Goal: Task Accomplishment & Management: Use online tool/utility

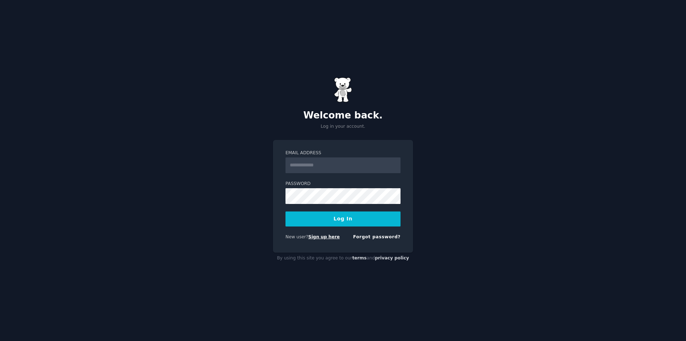
click at [331, 237] on link "Sign up here" at bounding box center [324, 236] width 31 height 5
click at [329, 171] on input "Email Address" at bounding box center [343, 165] width 115 height 16
type input "**********"
click at [286, 211] on button "Log In" at bounding box center [343, 218] width 115 height 15
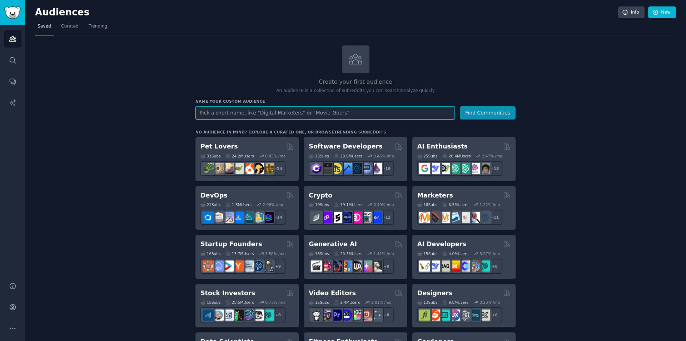
click at [331, 111] on input "text" at bounding box center [326, 112] width 260 height 13
type input "CRM"
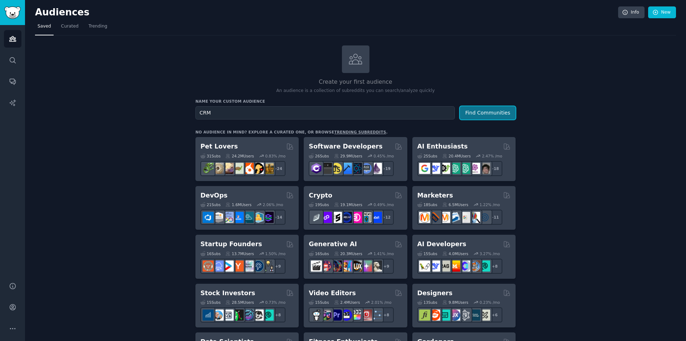
click at [478, 109] on button "Find Communities" at bounding box center [488, 112] width 56 height 13
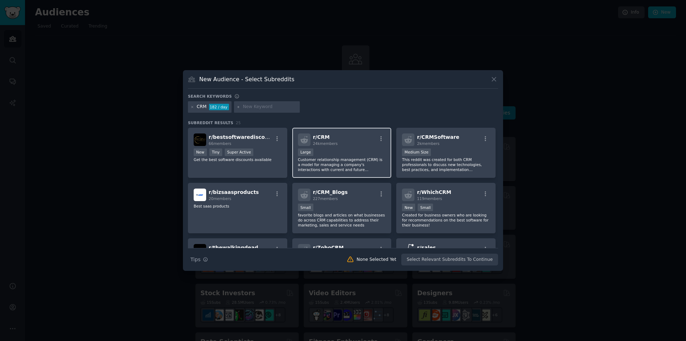
click at [322, 135] on span "r/ CRM" at bounding box center [321, 137] width 17 height 6
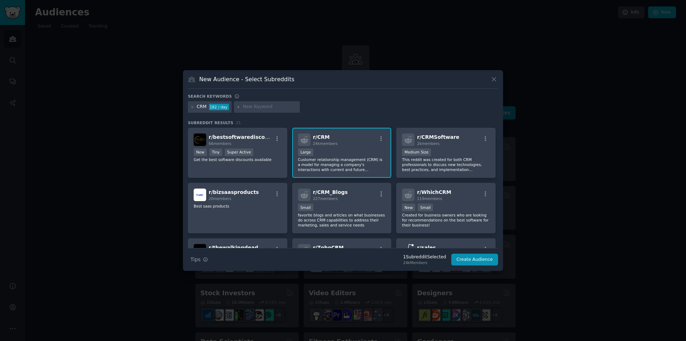
click at [318, 139] on span "r/ CRM" at bounding box center [321, 137] width 17 height 6
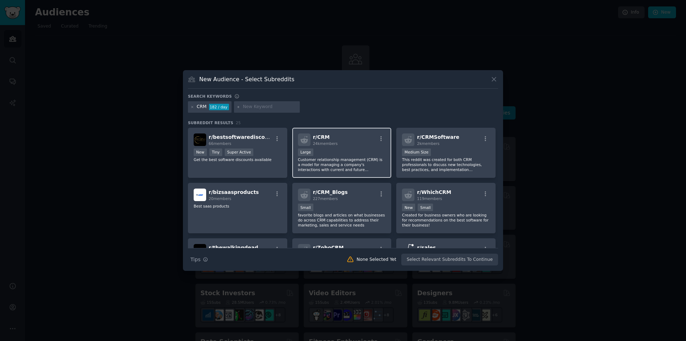
click at [318, 144] on span "24k members" at bounding box center [325, 143] width 25 height 4
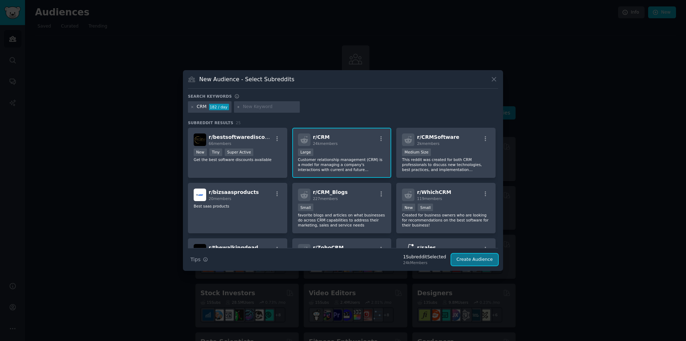
click at [466, 262] on button "Create Audience" at bounding box center [475, 259] width 47 height 12
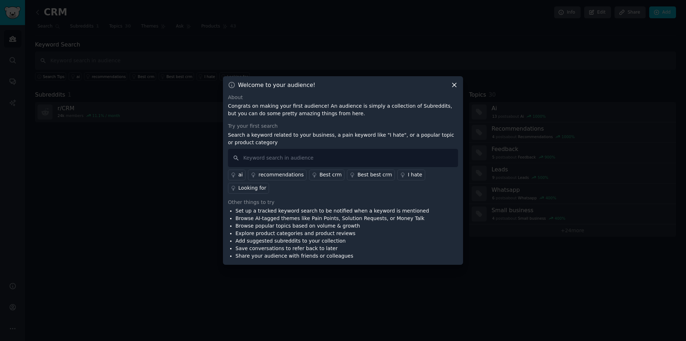
click at [289, 178] on div "recommendations" at bounding box center [280, 175] width 45 height 8
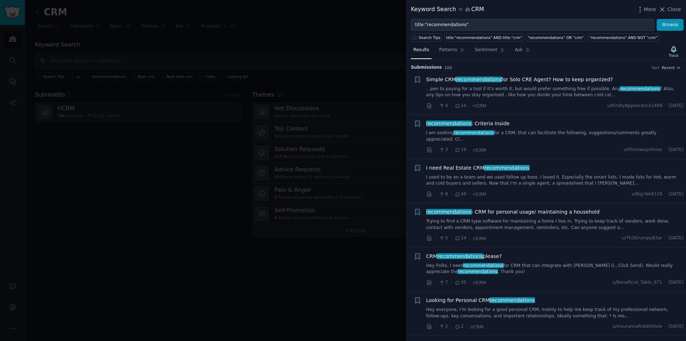
click at [502, 80] on span "Simple CRM recommendations for Solo CRE Agent? How to keep organized?" at bounding box center [519, 80] width 187 height 8
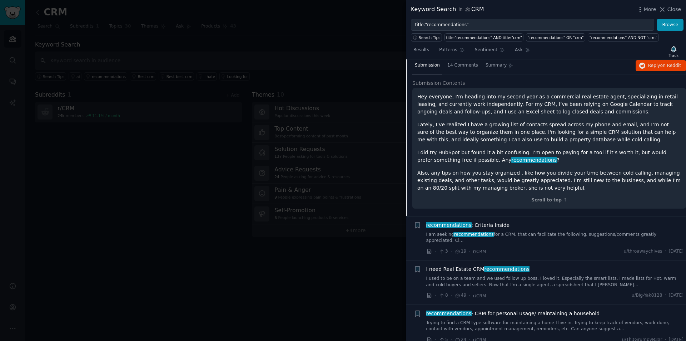
scroll to position [226, 0]
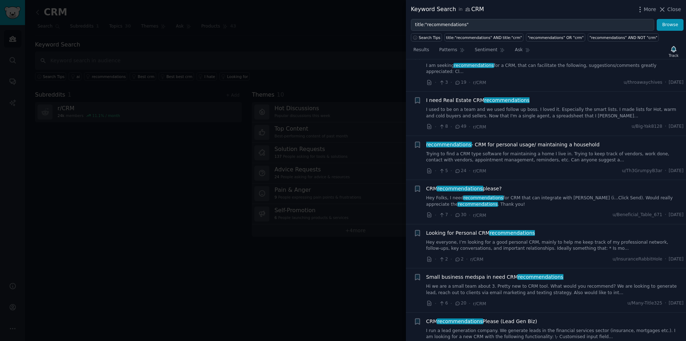
click at [526, 185] on div "CRM recommendations please?" at bounding box center [555, 189] width 258 height 8
click at [482, 141] on span "recommendations - CRM for personal usage/ maintaining a household" at bounding box center [513, 145] width 174 height 8
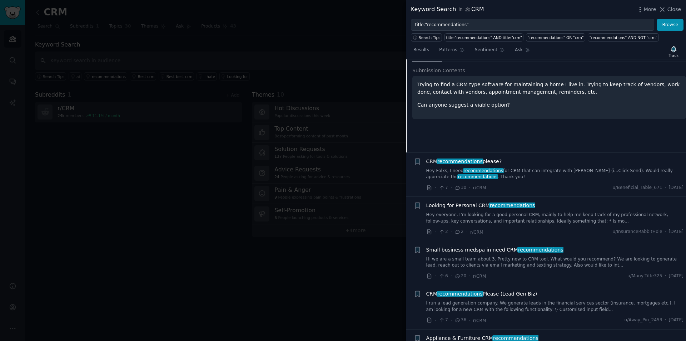
scroll to position [209, 0]
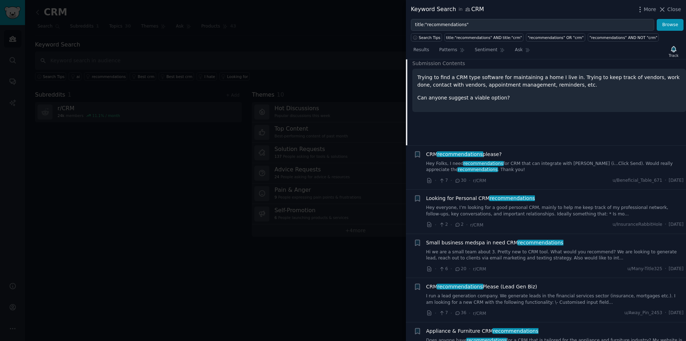
click at [519, 152] on div "CRM recommendations please? Hey Folks, I need recommendations for CRM that can …" at bounding box center [555, 162] width 258 height 23
click at [480, 152] on div "CRM recommendations please? Hey Folks, I need recommendations for CRM that can …" at bounding box center [555, 162] width 258 height 23
click at [479, 151] on span "recommendations" at bounding box center [460, 154] width 46 height 6
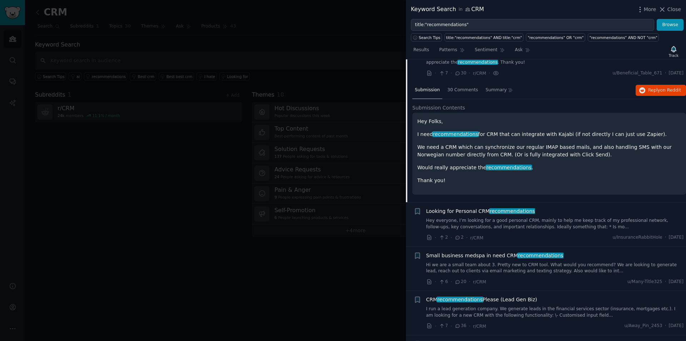
scroll to position [182, 0]
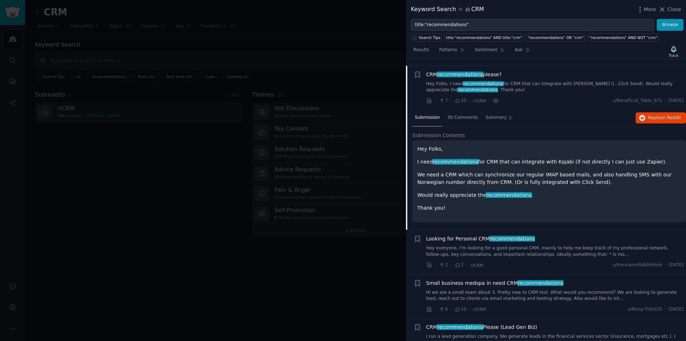
click at [429, 145] on p "Hey Folks," at bounding box center [550, 149] width 264 height 8
click at [495, 223] on div "Submission Contents Hey Folks, I need recommendations for CRM that can integrat…" at bounding box center [550, 181] width 274 height 98
click at [470, 235] on span "Looking for Personal CRM recommendations" at bounding box center [480, 239] width 109 height 8
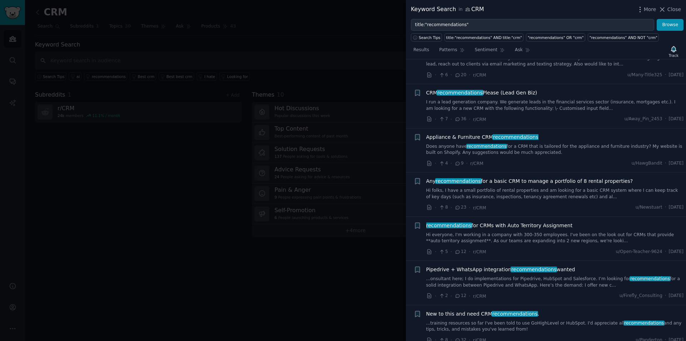
scroll to position [582, 0]
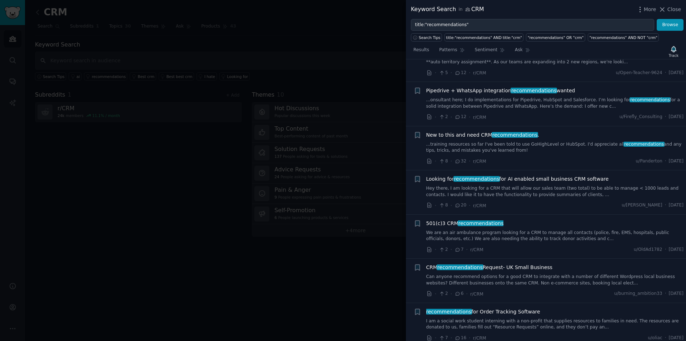
click at [478, 131] on span "New to this and need CRM recommendations ." at bounding box center [482, 135] width 113 height 8
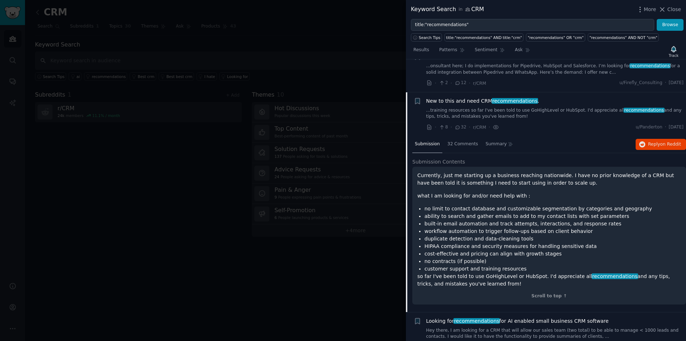
scroll to position [535, 0]
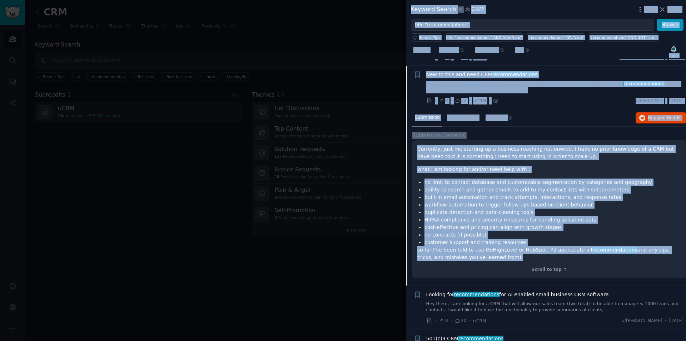
drag, startPoint x: 496, startPoint y: 258, endPoint x: 390, endPoint y: 174, distance: 135.4
click at [389, 174] on div "Keyword Search in CRM More Close title:"recommendations" Browse Search Tips tit…" at bounding box center [343, 170] width 686 height 341
click at [479, 151] on p "Currently, just me starting up a business reaching nationwide. I have no prior …" at bounding box center [550, 152] width 264 height 15
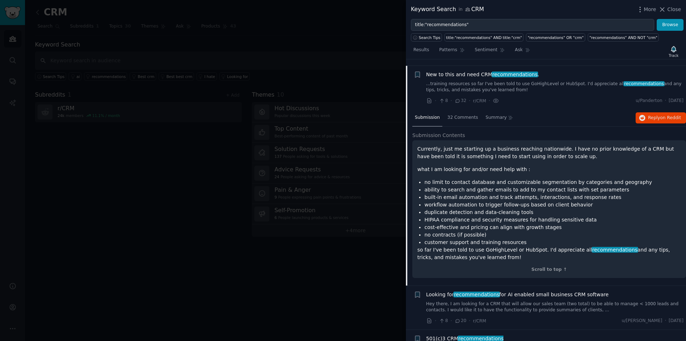
click at [683, 7] on div "Keyword Search in CRM More Close" at bounding box center [546, 9] width 280 height 19
click at [681, 7] on span "Close" at bounding box center [675, 10] width 14 height 8
click at [681, 7] on div "CRM Info Edit Share Add Search Subreddits 1 Topics 30 Themes Ask Products 43 Ke…" at bounding box center [355, 170] width 661 height 341
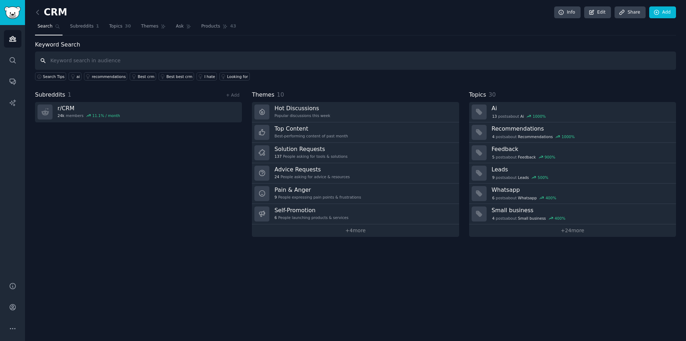
click at [124, 65] on input "text" at bounding box center [355, 60] width 641 height 18
type input "Niche apps"
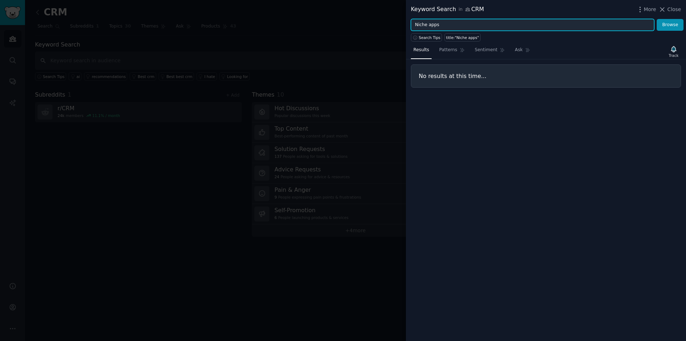
click at [438, 24] on input "Niche apps" at bounding box center [532, 25] width 243 height 12
type input "Niche"
click at [657, 19] on button "Browse" at bounding box center [670, 25] width 27 height 12
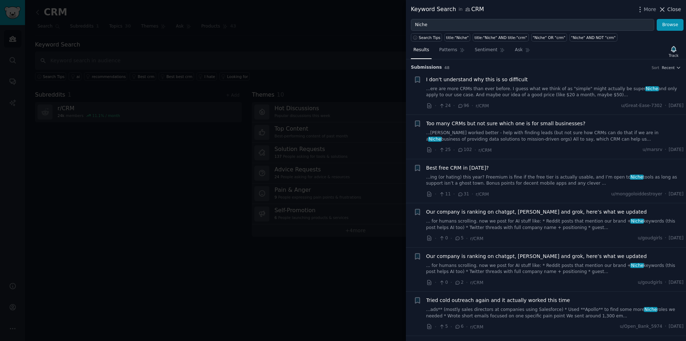
click at [675, 12] on span "Close" at bounding box center [675, 10] width 14 height 8
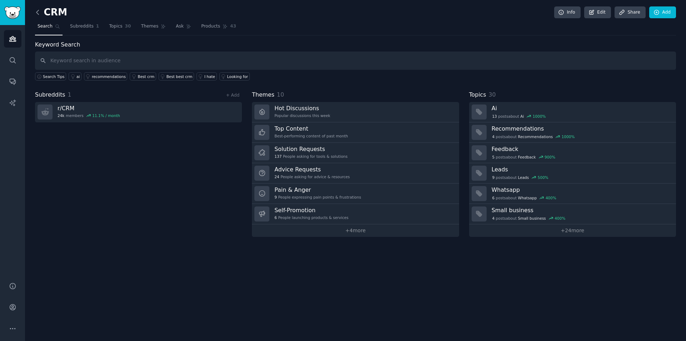
click at [39, 15] on icon at bounding box center [38, 13] width 8 height 8
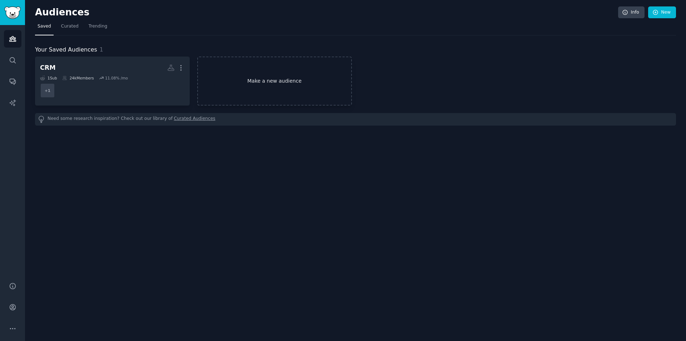
click at [264, 80] on link "Make a new audience" at bounding box center [274, 80] width 155 height 49
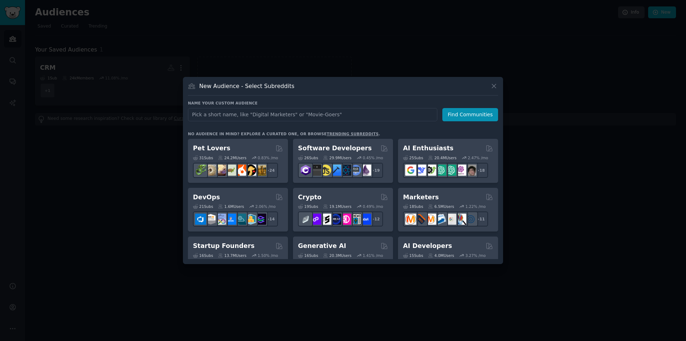
click at [265, 113] on input "text" at bounding box center [313, 114] width 250 height 13
